Goal: Ask a question

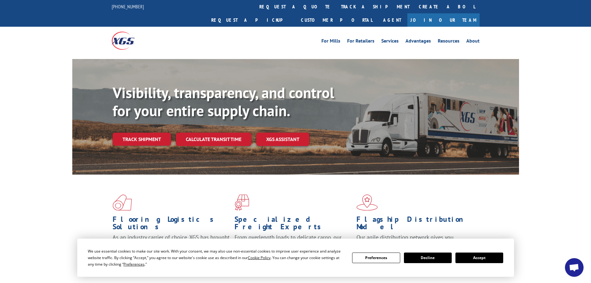
click at [490, 255] on button "Accept" at bounding box center [479, 257] width 48 height 11
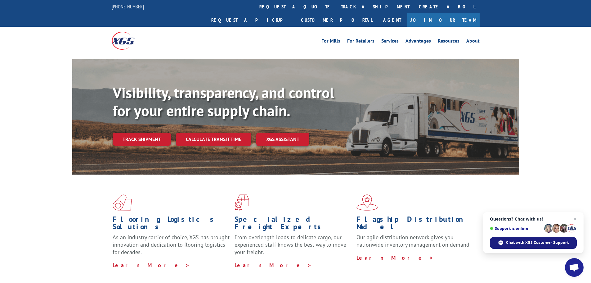
click at [542, 242] on span "Chat with XGS Customer Support" at bounding box center [537, 242] width 63 height 6
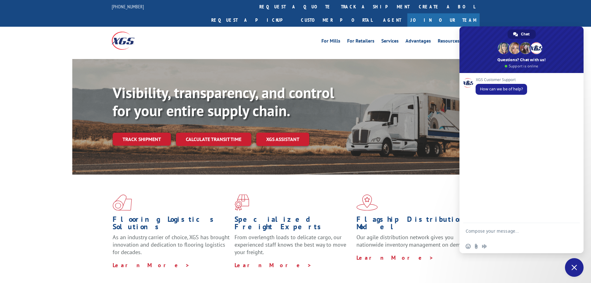
click at [481, 230] on textarea "Compose your message..." at bounding box center [515, 233] width 98 height 11
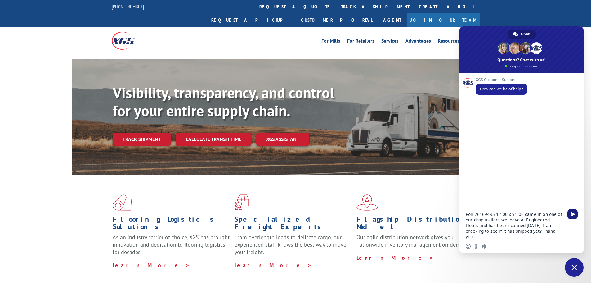
type textarea "Roll 76169495 12.00 x 91.06 came in on one of our drop trailers we leave at Eng…"
click at [570, 214] on span "Send" at bounding box center [572, 214] width 5 height 5
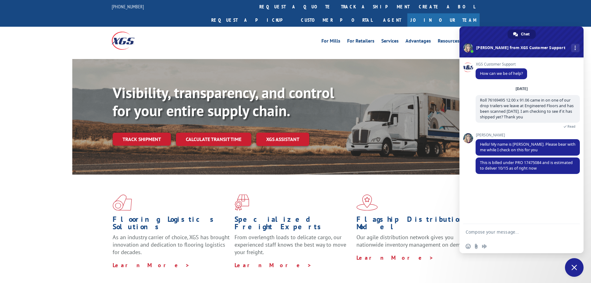
click at [507, 229] on form at bounding box center [515, 232] width 98 height 17
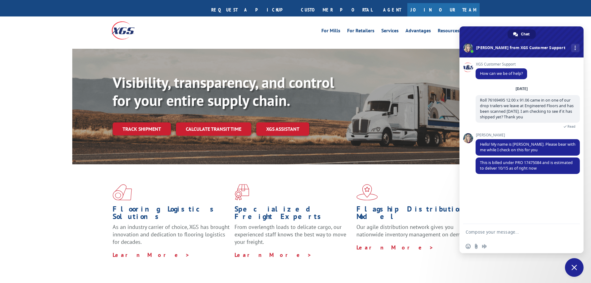
scroll to position [16, 0]
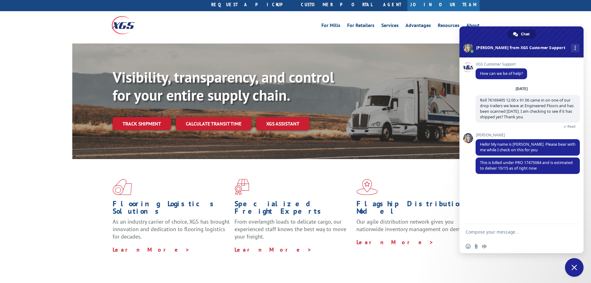
click at [508, 230] on textarea "Compose your message..." at bounding box center [515, 232] width 98 height 6
type textarea "Thank you, Have a nice day."
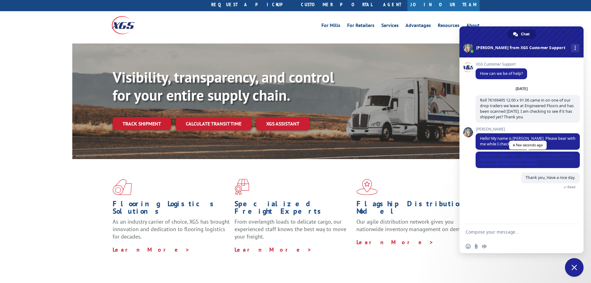
drag, startPoint x: 538, startPoint y: 161, endPoint x: 479, endPoint y: 156, distance: 58.8
click at [479, 156] on span "This is billed under PRO 17475084 and is estimated to deliver 10/15 as of right…" at bounding box center [527, 159] width 104 height 16
copy span "This is billed under PRO 17475084 and is estimated to deliver 10/15 as of right…"
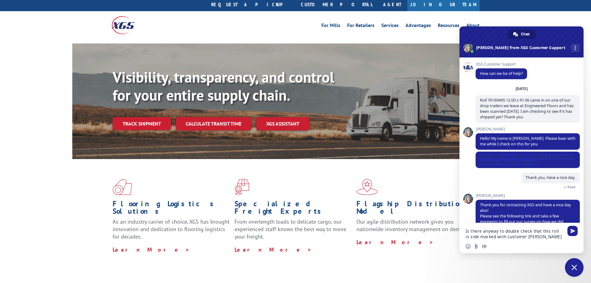
type textarea "Is there anyway to double check that this roll is side marked with customer [PE…"
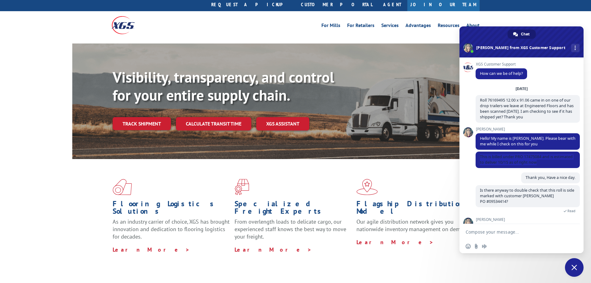
type textarea "Again"
type textarea "We are good. :)"
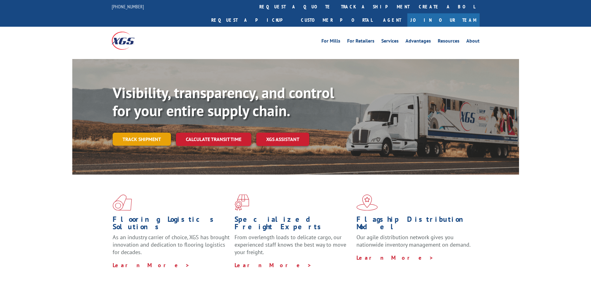
click at [138, 132] on link "Track shipment" at bounding box center [142, 138] width 58 height 13
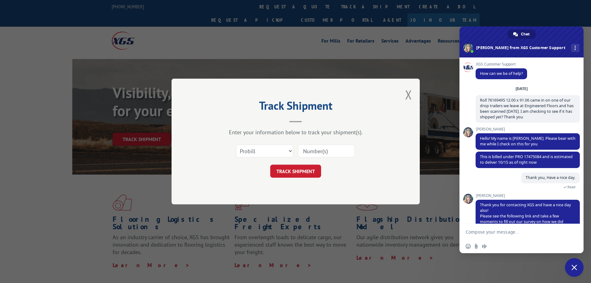
scroll to position [16, 0]
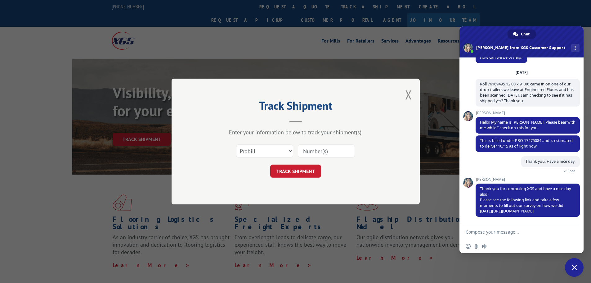
click at [311, 152] on input at bounding box center [326, 150] width 57 height 13
paste input "17475084"
type input "17475084"
click at [302, 176] on button "TRACK SHIPMENT" at bounding box center [295, 170] width 51 height 13
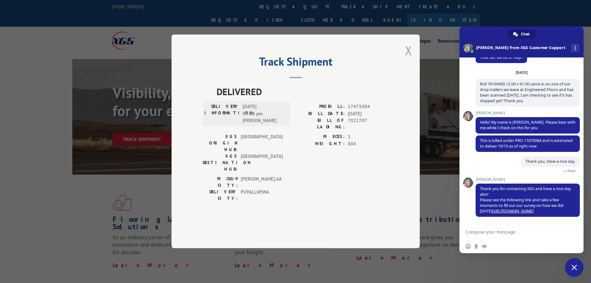
click at [408, 59] on button "Close modal" at bounding box center [408, 50] width 7 height 16
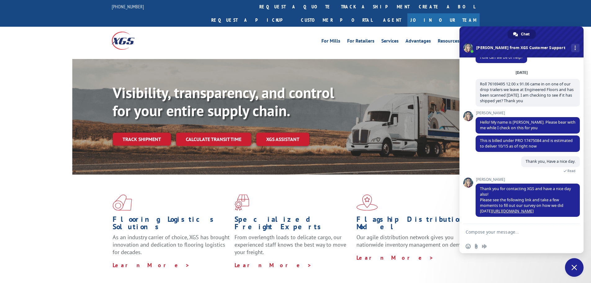
click at [157, 132] on link "Track shipment" at bounding box center [142, 138] width 58 height 13
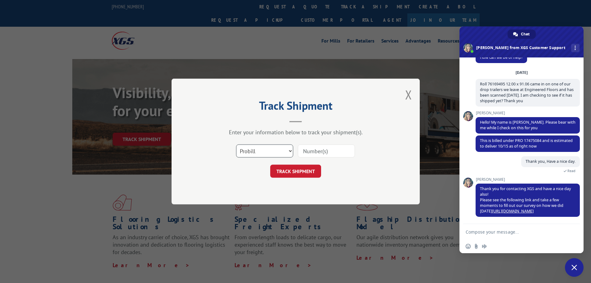
drag, startPoint x: 274, startPoint y: 151, endPoint x: 274, endPoint y: 154, distance: 3.8
click at [275, 154] on select "Select category... Probill BOL PO" at bounding box center [264, 150] width 57 height 13
select select "bol"
click at [236, 144] on select "Select category... Probill BOL PO" at bounding box center [264, 150] width 57 height 13
click at [313, 147] on input at bounding box center [326, 150] width 57 height 13
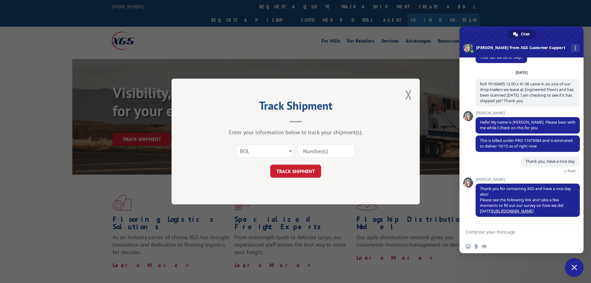
paste input "17475084"
type input "17475084"
drag, startPoint x: 304, startPoint y: 169, endPoint x: 313, endPoint y: 171, distance: 9.0
click at [304, 169] on button "TRACK SHIPMENT" at bounding box center [295, 170] width 51 height 13
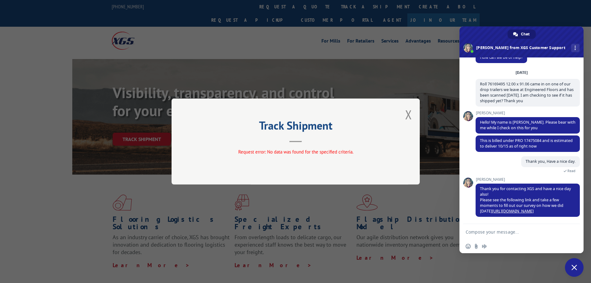
click at [411, 114] on button "Close modal" at bounding box center [408, 114] width 7 height 16
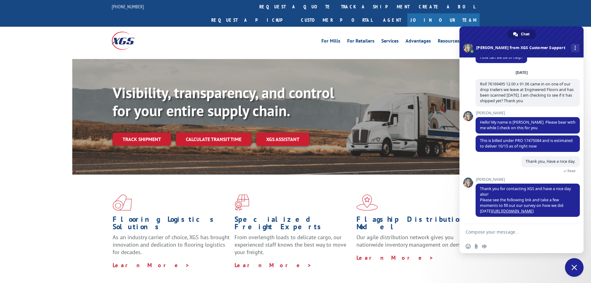
click at [574, 12] on div "844-947-7447 request a quote track a shipment Create a BOL Request a pickup Cus…" at bounding box center [295, 13] width 591 height 27
click at [317, 262] on div "Flooring Logistics Solutions As an industry carrier of choice, XGS has brought …" at bounding box center [295, 231] width 447 height 114
click at [499, 232] on textarea "Compose your message..." at bounding box center [515, 232] width 98 height 6
drag, startPoint x: 550, startPoint y: 145, endPoint x: 483, endPoint y: 143, distance: 67.6
click at [477, 140] on span "This is billed under PRO 17475084 and is estimated to deliver 10/15 as of right…" at bounding box center [527, 143] width 104 height 16
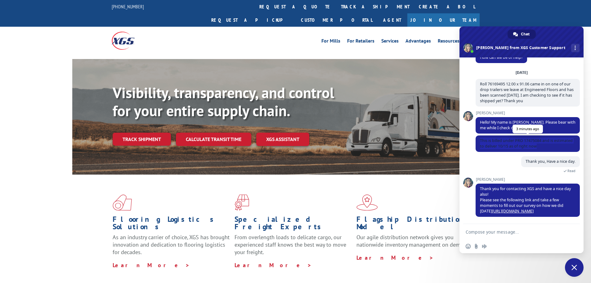
copy span "This is billed under PRO 17475084 and is estimated to deliver 10/15 as of right…"
click at [573, 265] on span "Close chat" at bounding box center [574, 267] width 6 height 6
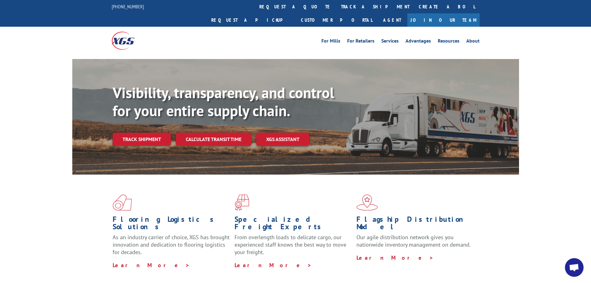
click at [576, 268] on span "Open chat" at bounding box center [574, 267] width 10 height 9
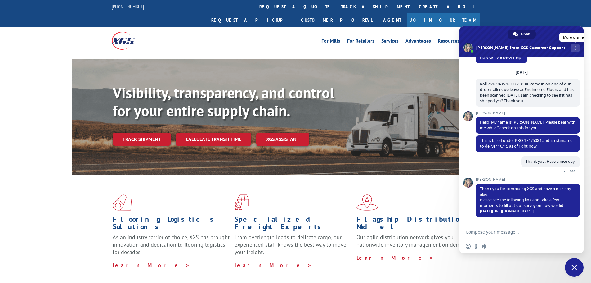
click at [571, 48] on div "More channels" at bounding box center [575, 48] width 8 height 8
click at [489, 35] on span at bounding box center [521, 41] width 124 height 31
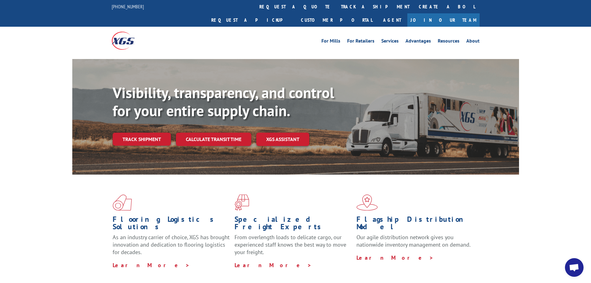
click at [525, 214] on div "Flooring Logistics Solutions As an industry carrier of choice, XGS has brought …" at bounding box center [295, 236] width 591 height 125
click at [569, 261] on span "Open chat" at bounding box center [574, 267] width 19 height 19
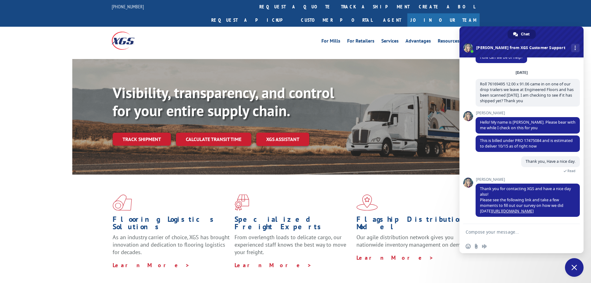
click at [490, 233] on textarea "Compose your message..." at bounding box center [515, 232] width 98 height 6
click at [581, 268] on span "Close chat" at bounding box center [574, 267] width 19 height 19
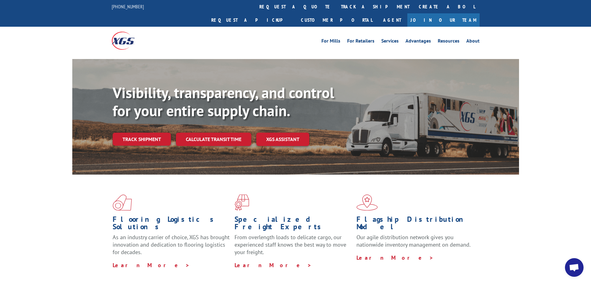
click at [456, 254] on div "Flooring Logistics Solutions As an industry carrier of choice, XGS has brought …" at bounding box center [295, 231] width 447 height 114
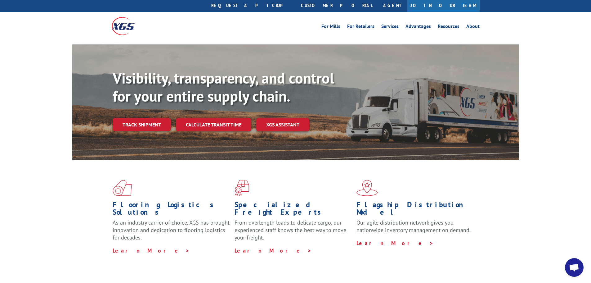
scroll to position [16, 0]
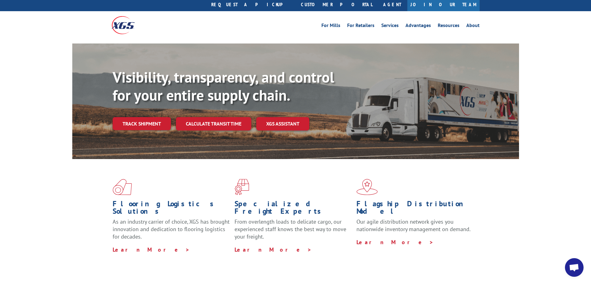
drag, startPoint x: 573, startPoint y: 266, endPoint x: 571, endPoint y: 262, distance: 4.7
click at [574, 266] on span "Open chat" at bounding box center [574, 267] width 10 height 9
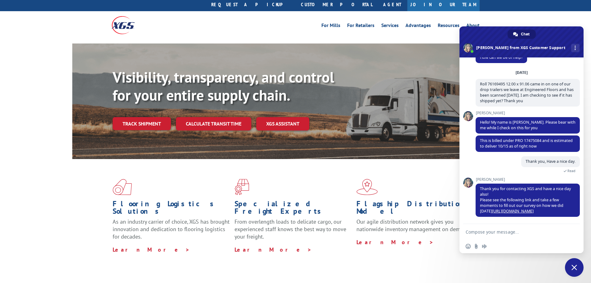
click at [477, 231] on textarea "Compose your message..." at bounding box center [515, 232] width 98 height 6
click at [524, 236] on textarea "Is there anyway to double check that this roll is side marked with customer" at bounding box center [515, 233] width 98 height 11
paste textarea "[PERSON_NAME]"
paste textarea "PO #09534414"
type textarea "Is there anyway to double check that this roll is side marked with customer [PE…"
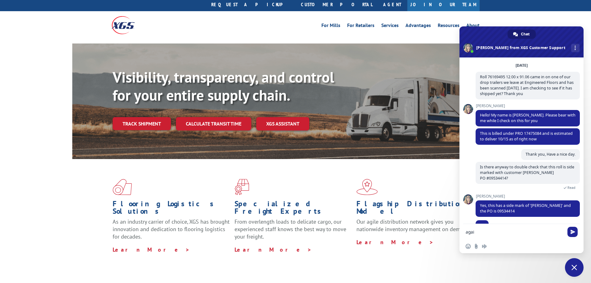
scroll to position [35, 0]
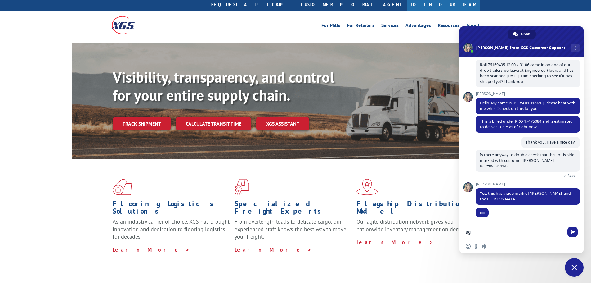
type textarea "a"
type textarea "Again, thank you!"
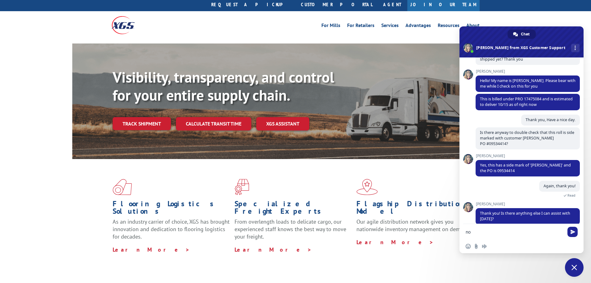
scroll to position [78, 0]
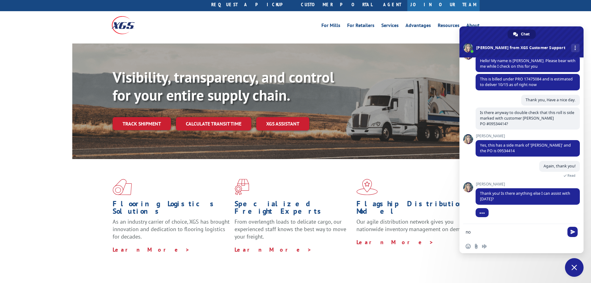
type textarea "n"
type textarea "h"
type textarea "w"
type textarea "We are good. :)"
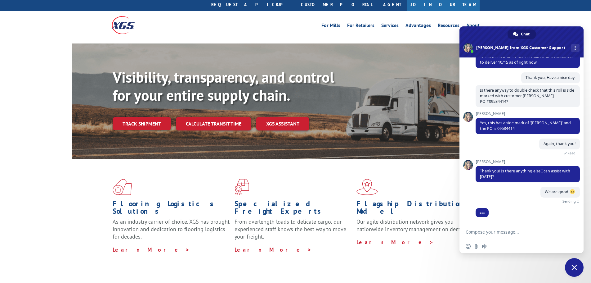
scroll to position [93, 0]
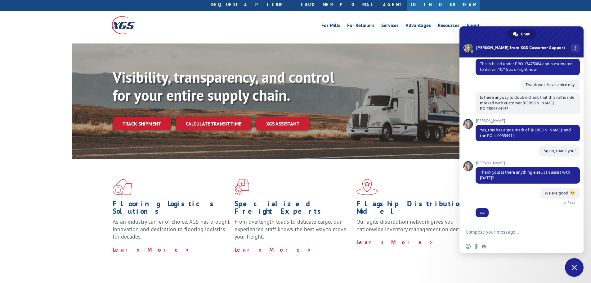
click at [577, 266] on span "Close chat" at bounding box center [574, 267] width 19 height 19
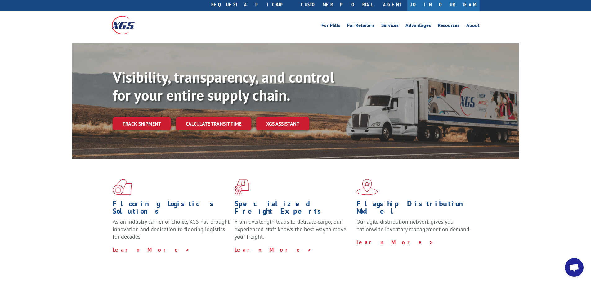
click at [301, 266] on div "Flooring Logistics Solutions As an industry carrier of choice, XGS has brought …" at bounding box center [295, 221] width 591 height 125
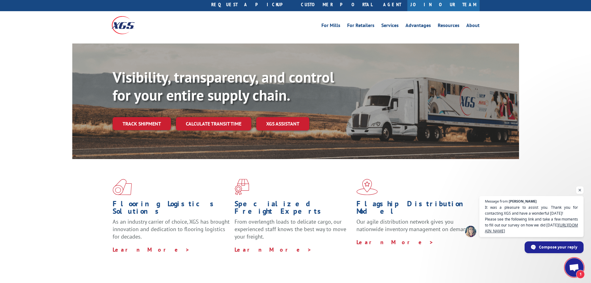
scroll to position [100, 0]
